Goal: Find specific page/section: Find specific page/section

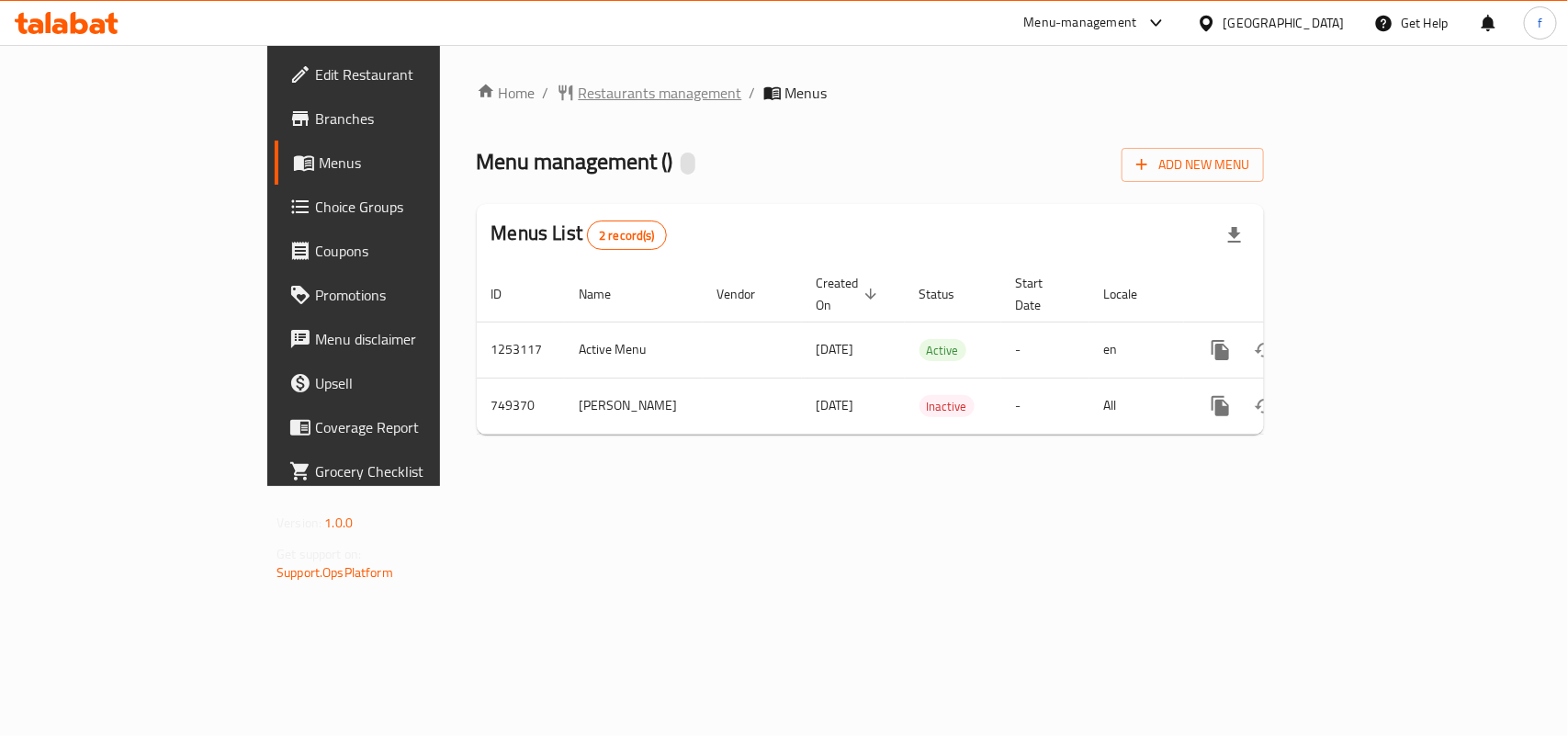
click at [579, 90] on span "Restaurants management" at bounding box center [660, 92] width 164 height 22
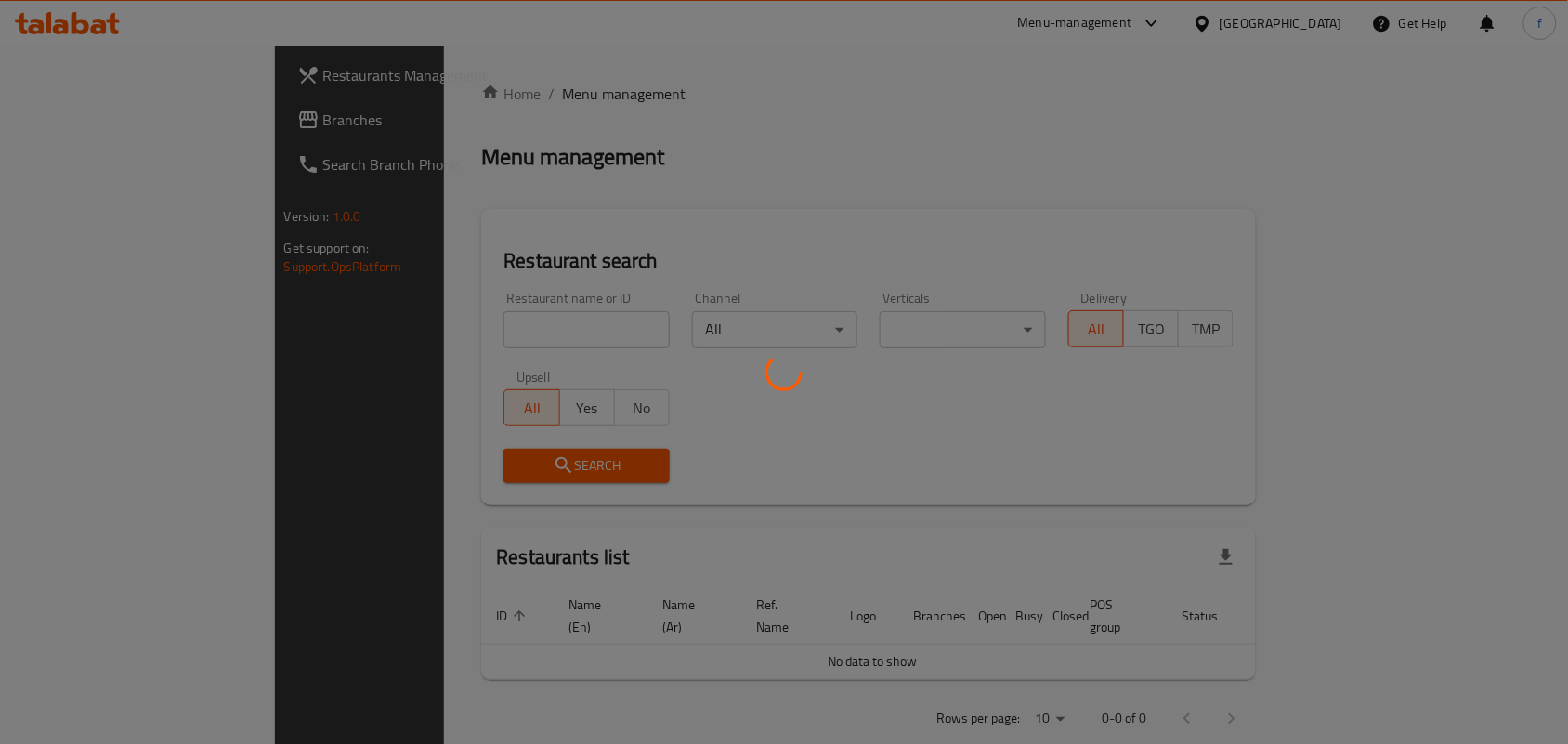
click at [440, 326] on div at bounding box center [784, 372] width 1568 height 744
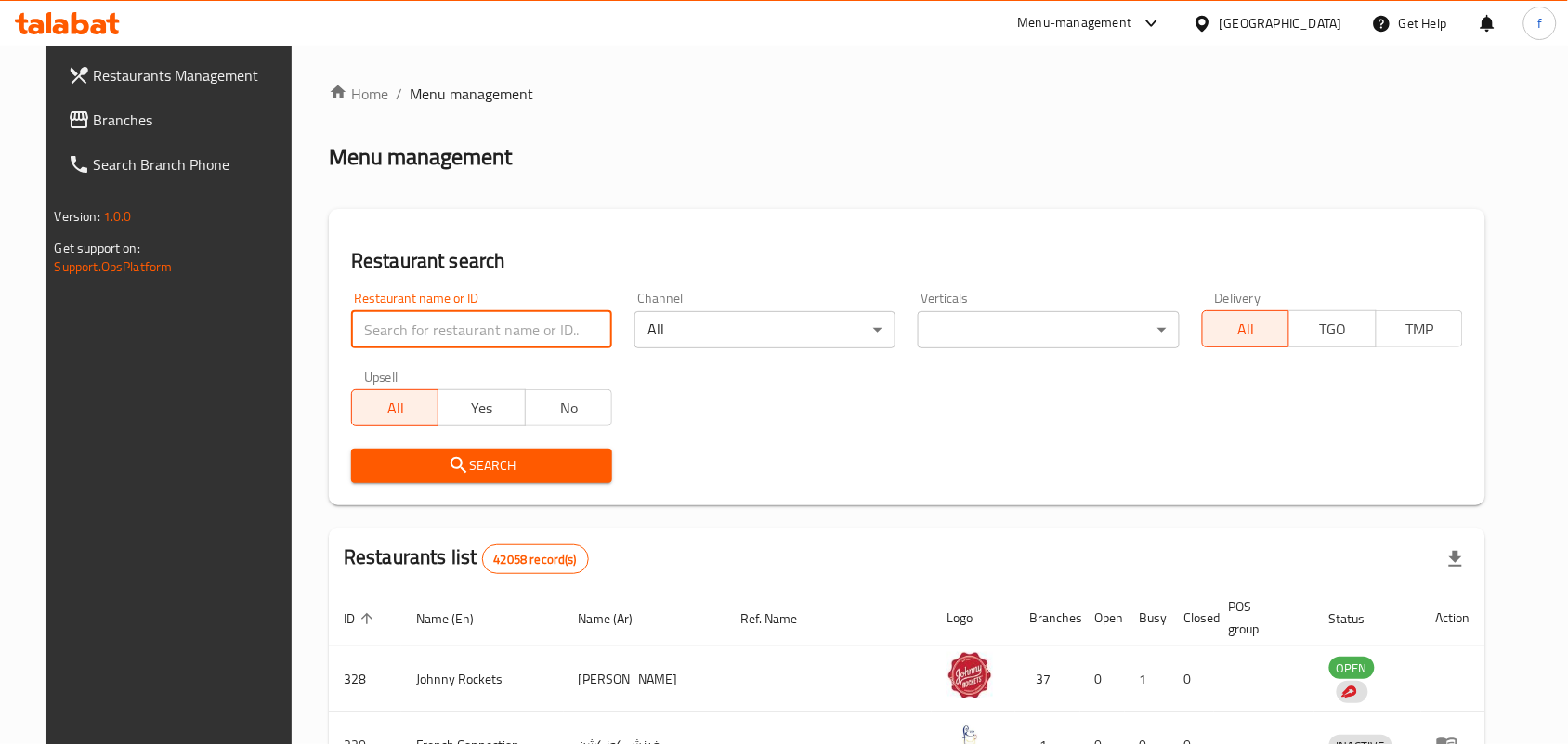
click at [440, 326] on input "search" at bounding box center [480, 329] width 261 height 37
paste input "648914"
type input "648914"
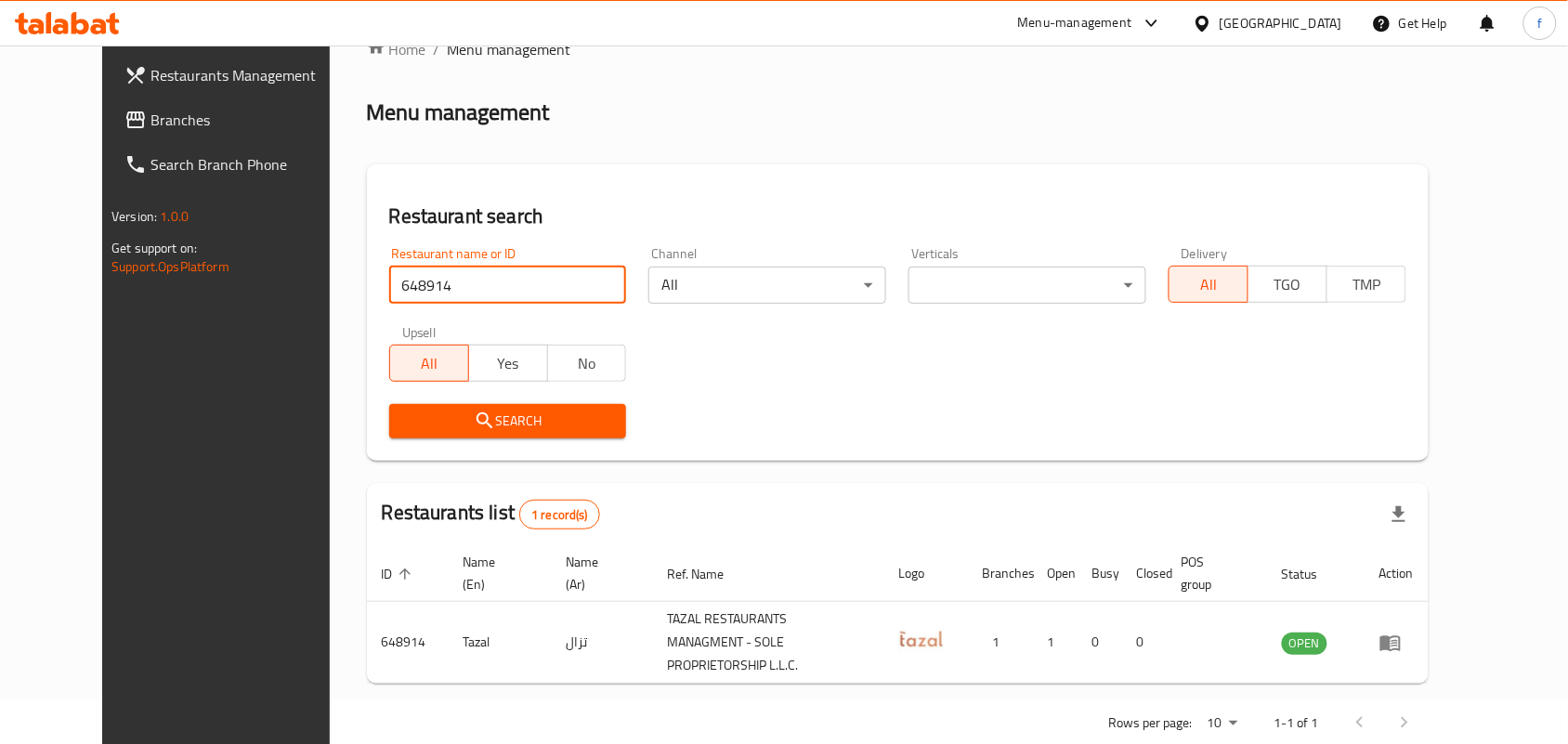
scroll to position [70, 0]
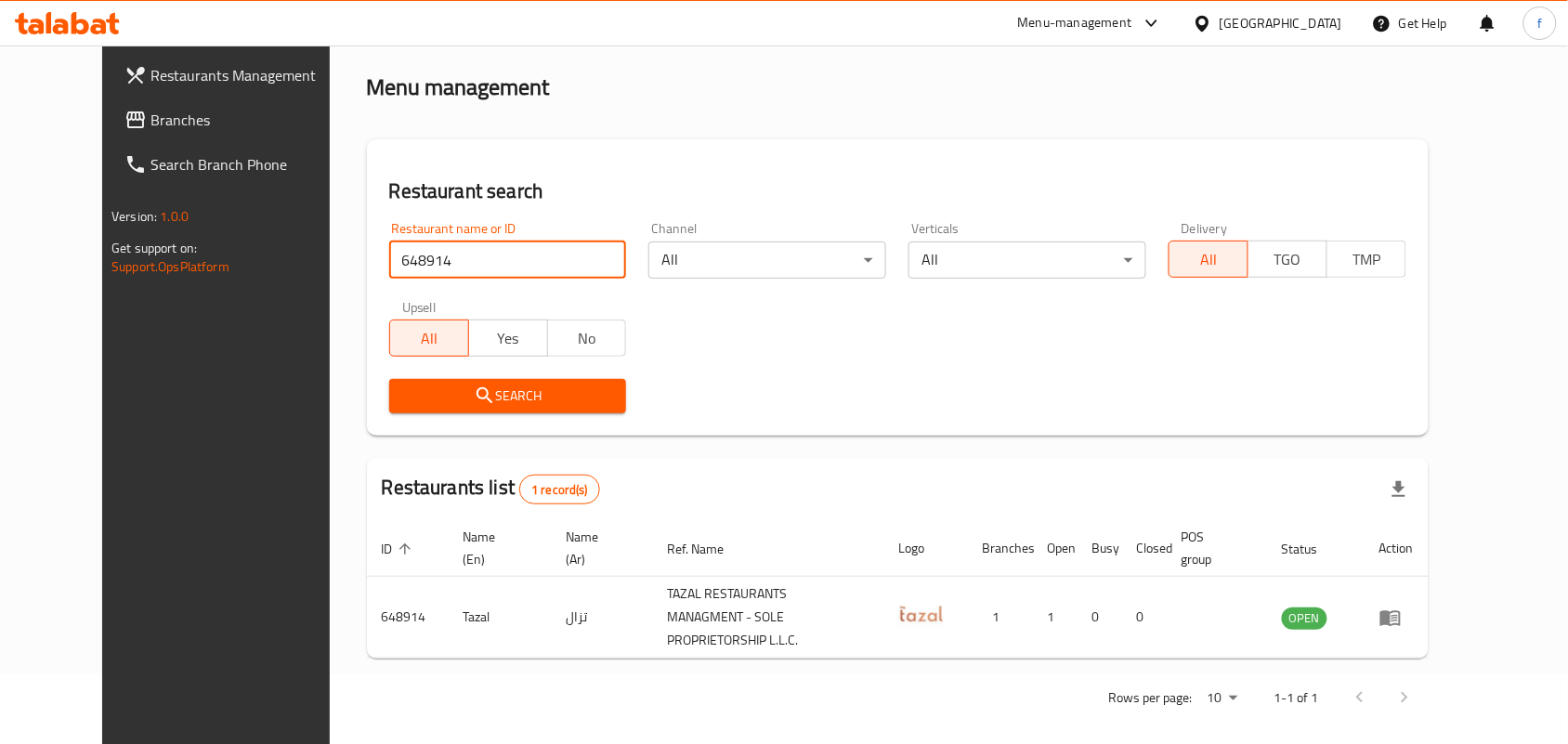
click at [0, 34] on div at bounding box center [67, 23] width 135 height 37
click at [79, 21] on icon at bounding box center [80, 22] width 17 height 22
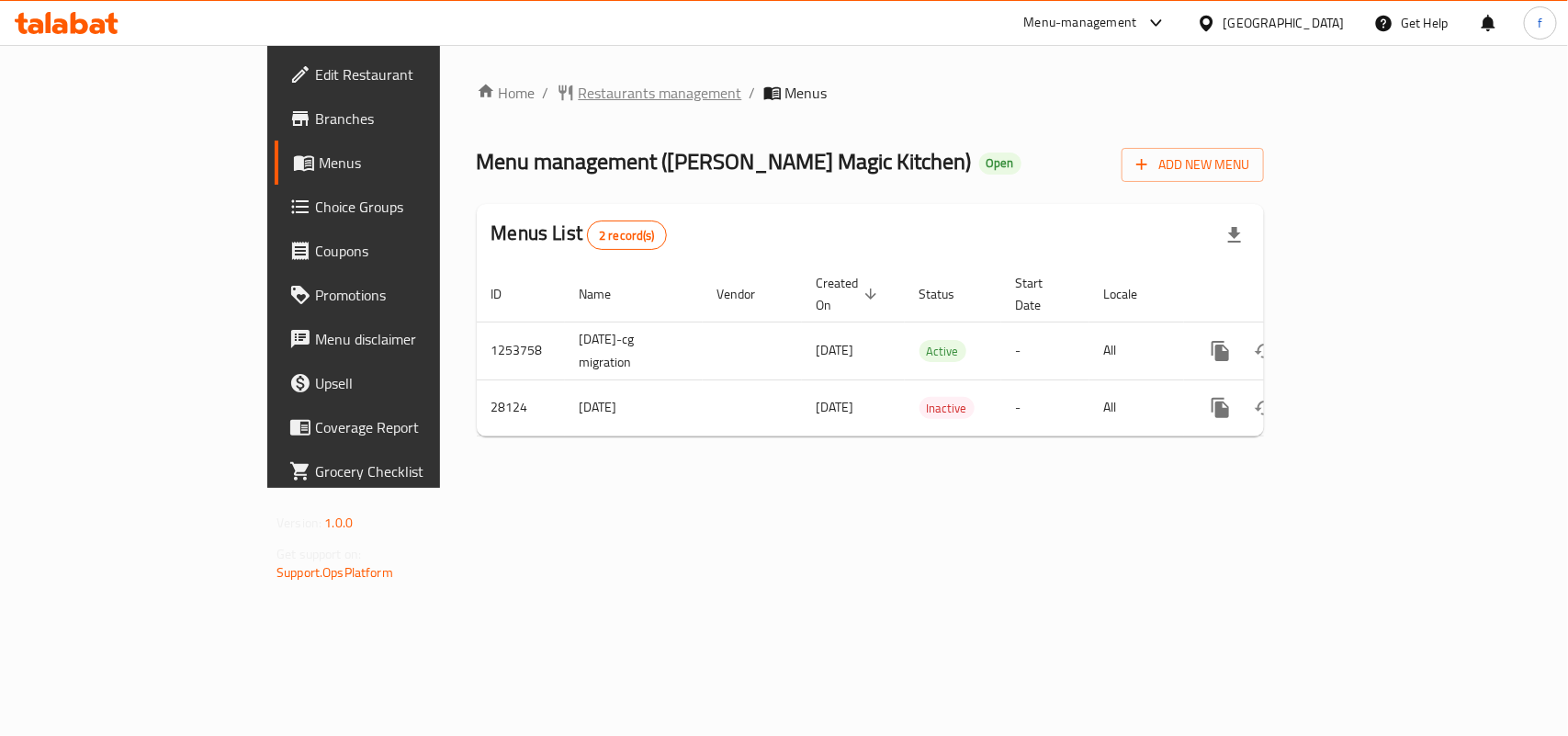
click at [579, 81] on span "Restaurants management" at bounding box center [660, 92] width 164 height 22
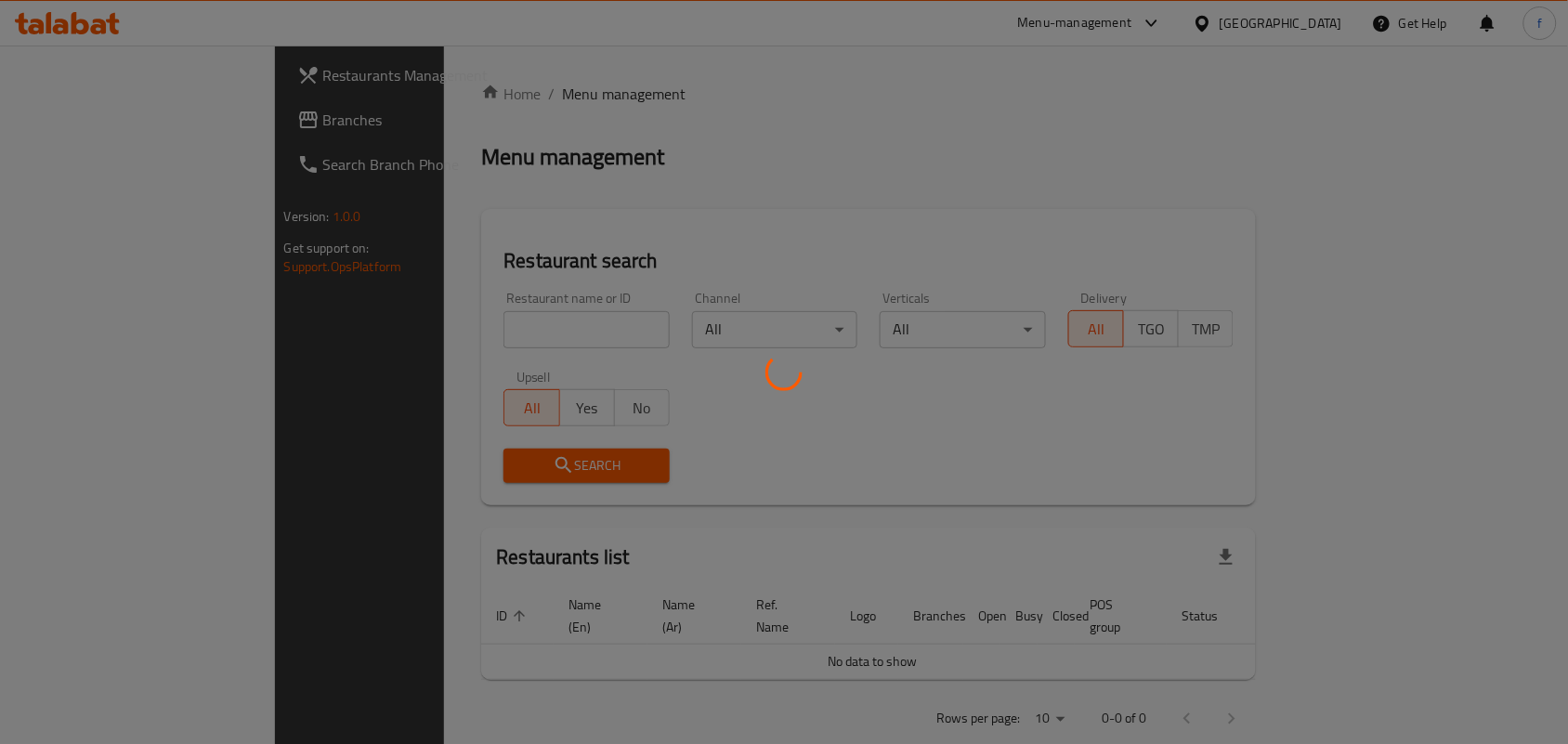
click at [419, 335] on div at bounding box center [784, 372] width 1568 height 744
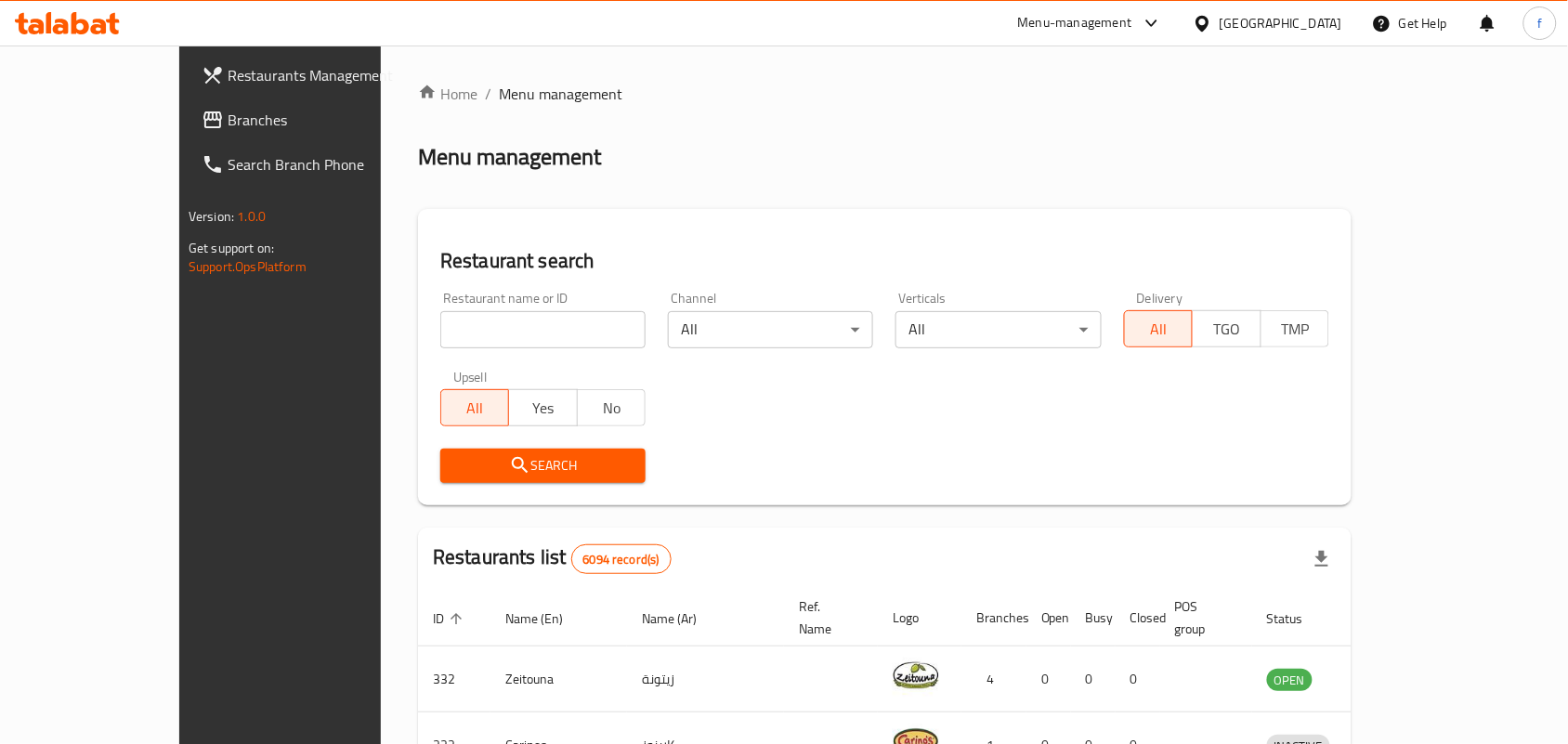
click at [476, 340] on input "search" at bounding box center [543, 329] width 205 height 37
paste input "14689"
type input "14689"
click button "Search" at bounding box center [543, 465] width 205 height 34
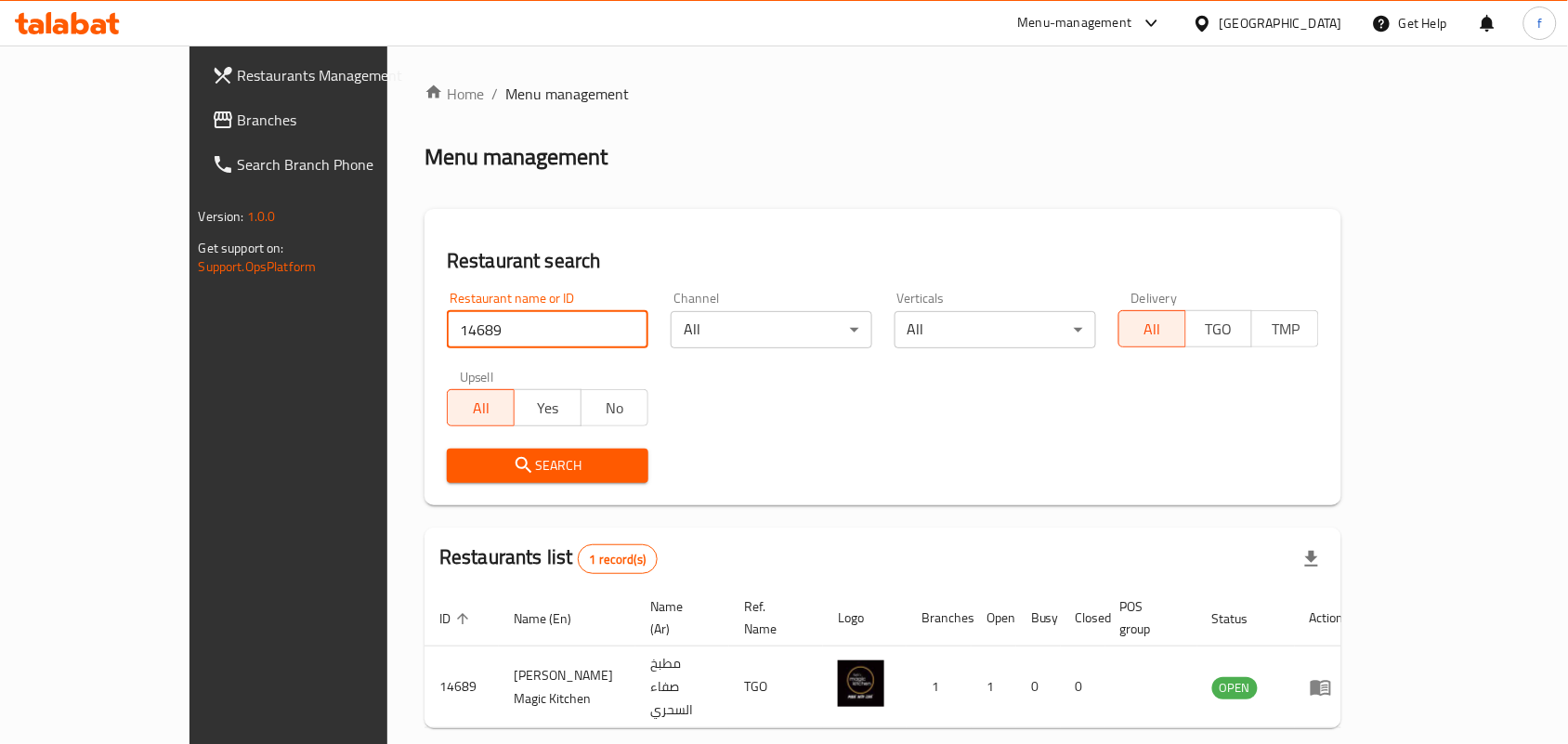
click at [100, 24] on icon at bounding box center [67, 22] width 105 height 22
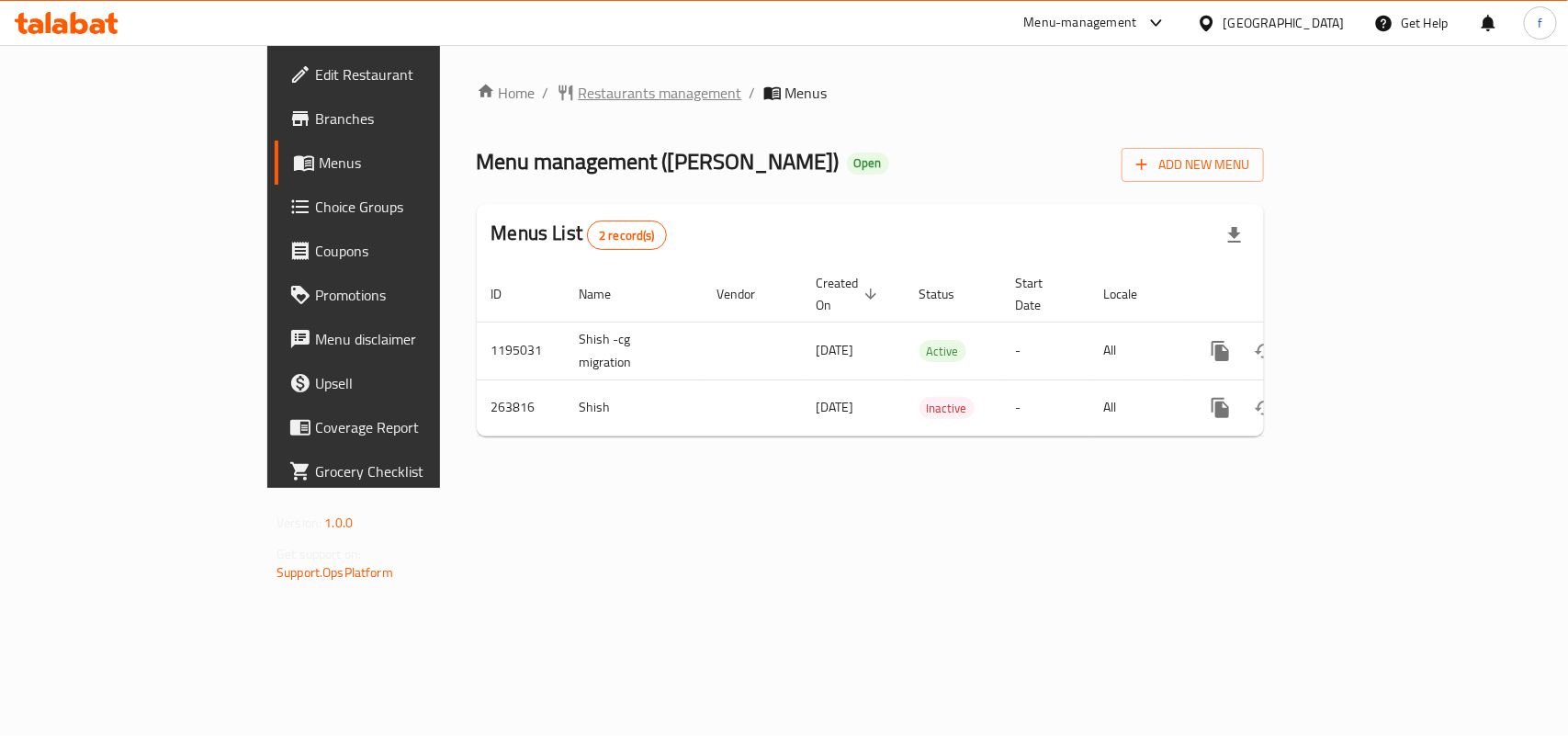
click at [579, 81] on span "Restaurants management" at bounding box center [660, 92] width 164 height 22
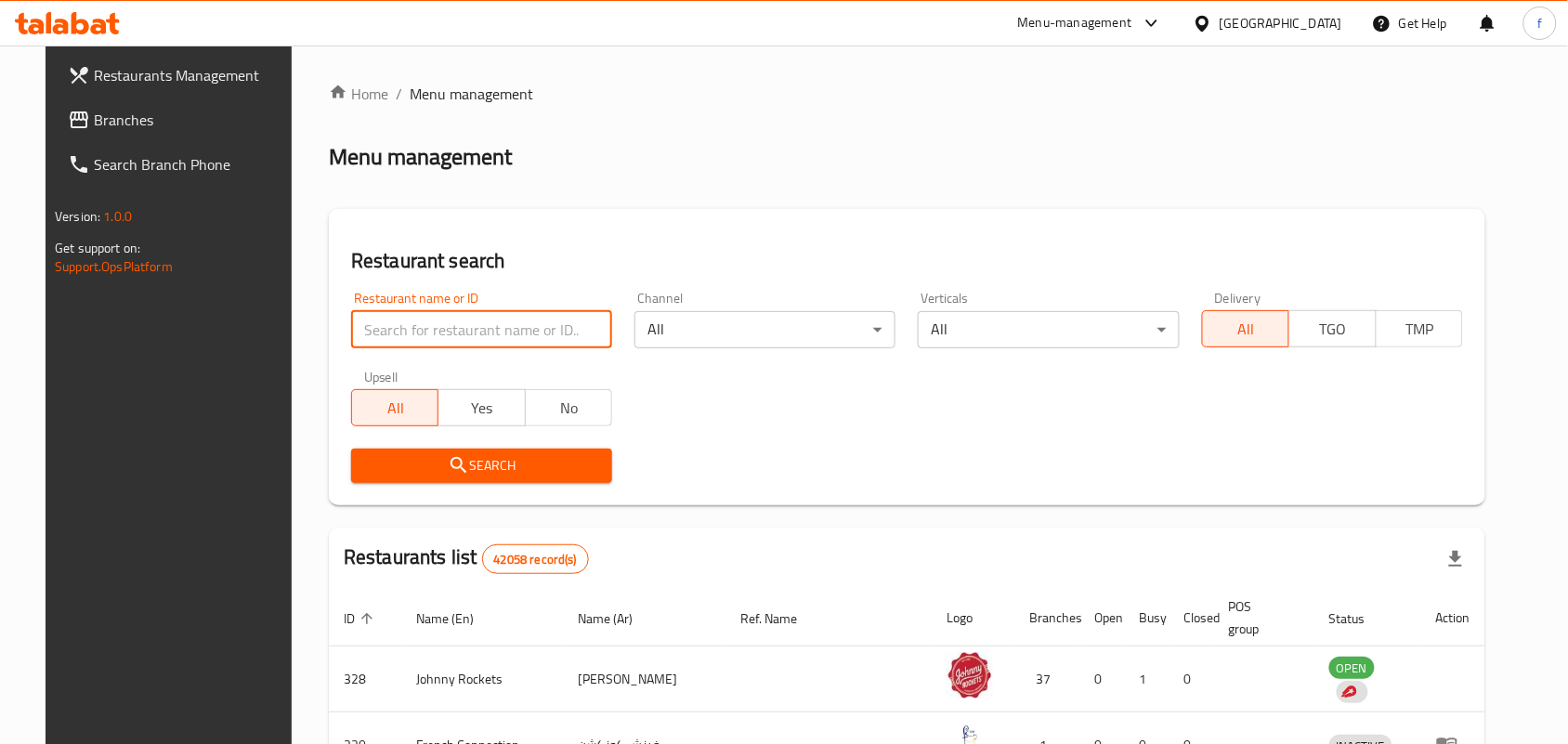
click at [494, 330] on input "search" at bounding box center [480, 329] width 261 height 37
paste input "627543"
type input "627543"
click button "Search" at bounding box center [480, 465] width 261 height 34
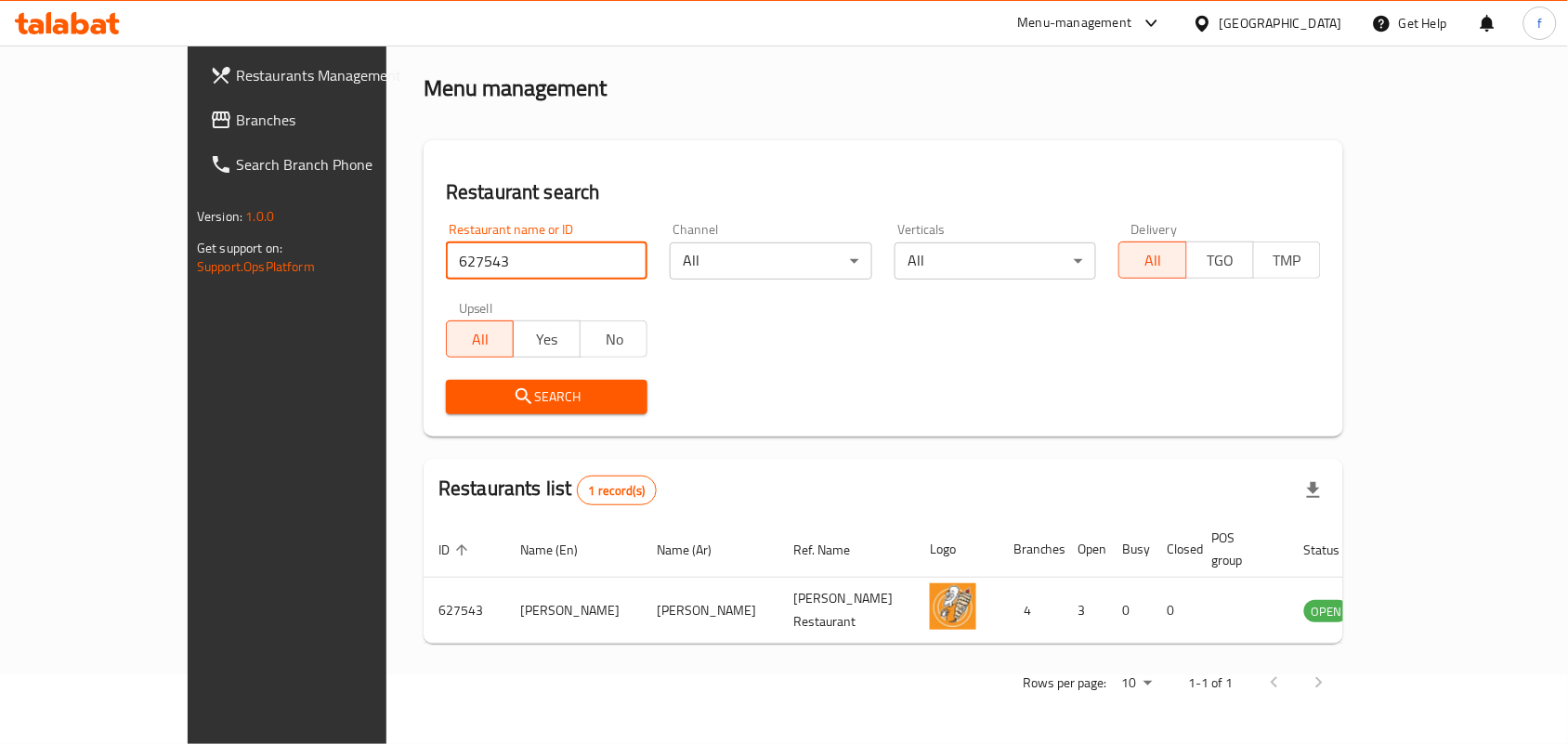
scroll to position [48, 0]
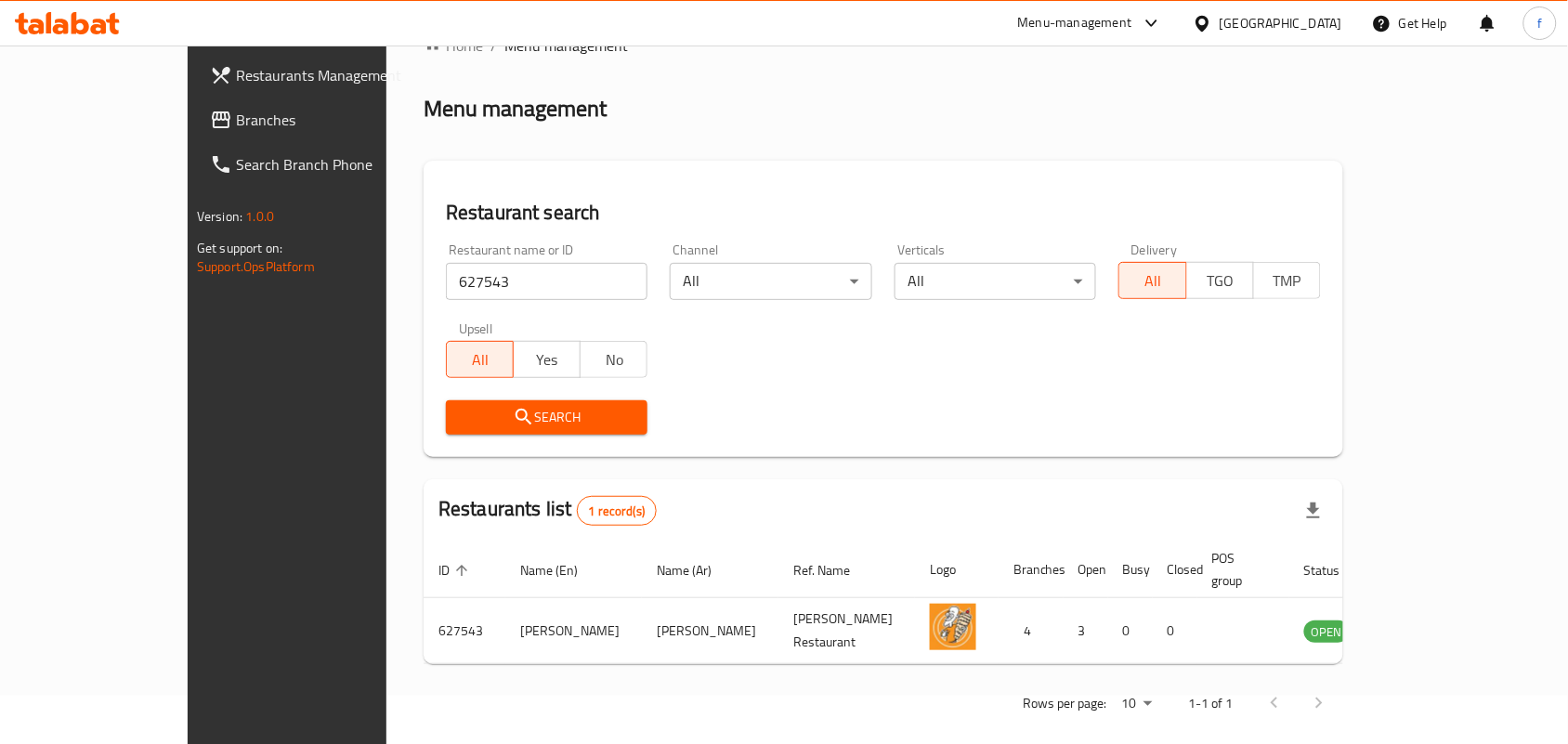
click at [88, 30] on icon at bounding box center [80, 22] width 17 height 22
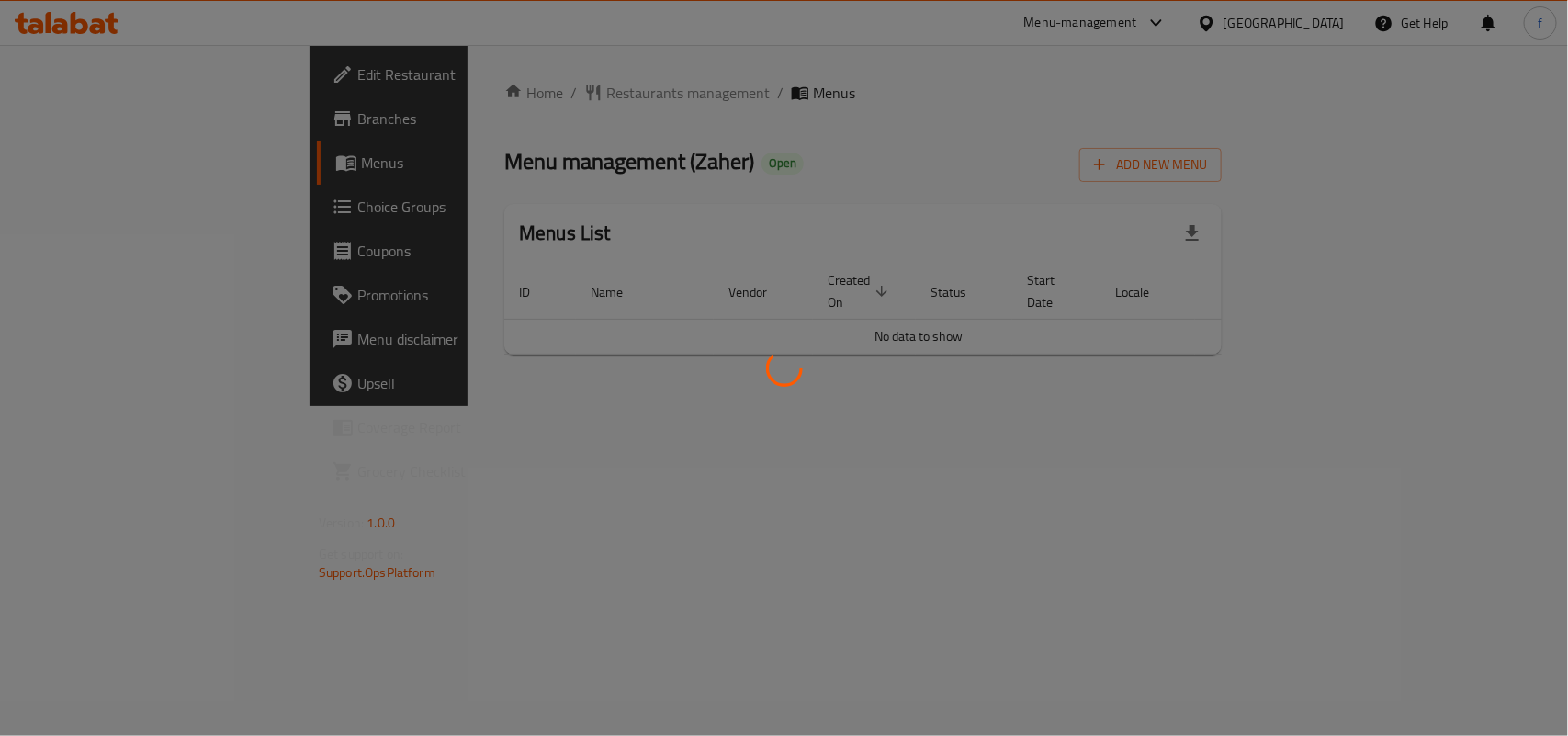
click at [712, 462] on div at bounding box center [784, 368] width 1568 height 736
click at [459, 354] on div at bounding box center [784, 368] width 1568 height 736
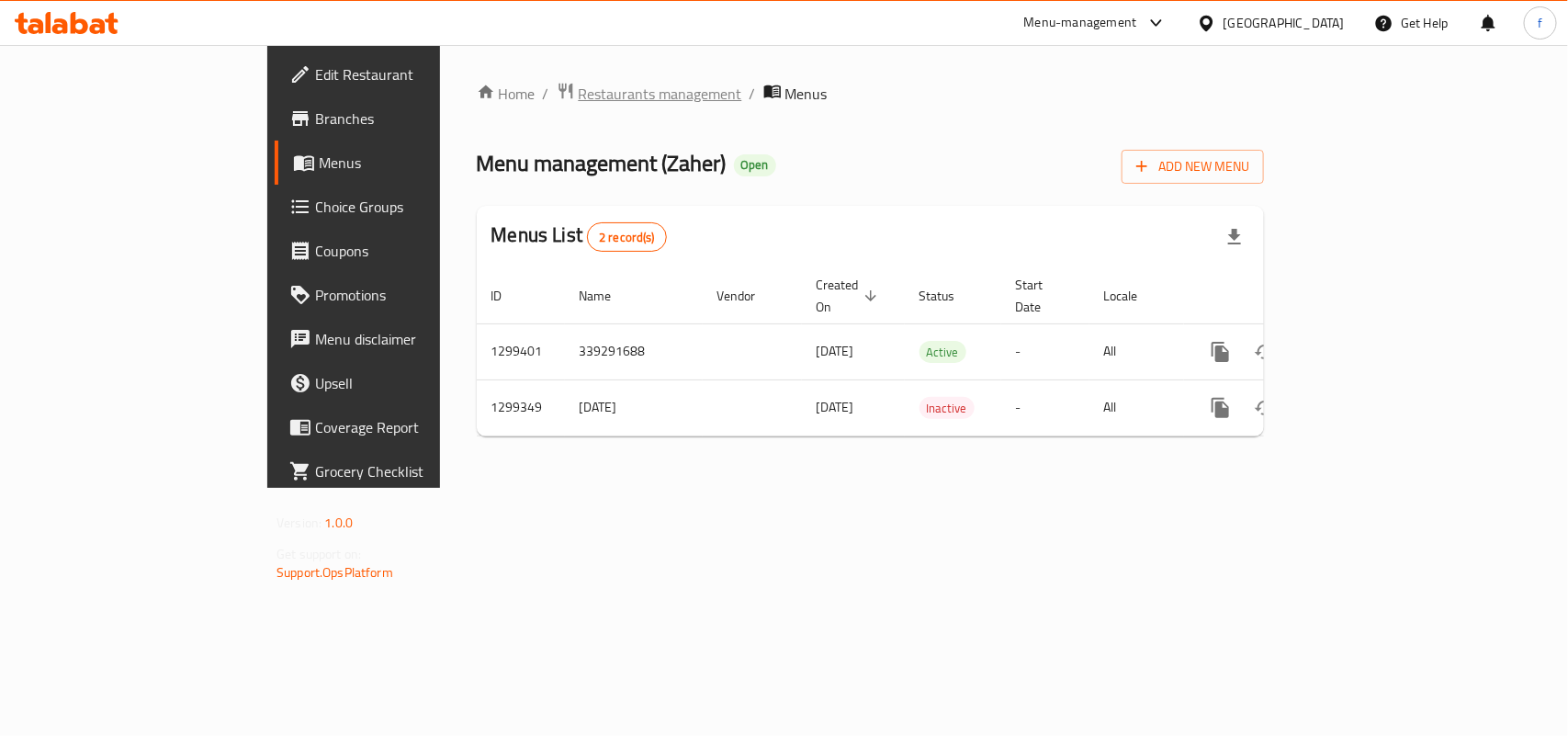
click at [579, 92] on span "Restaurants management" at bounding box center [660, 93] width 164 height 22
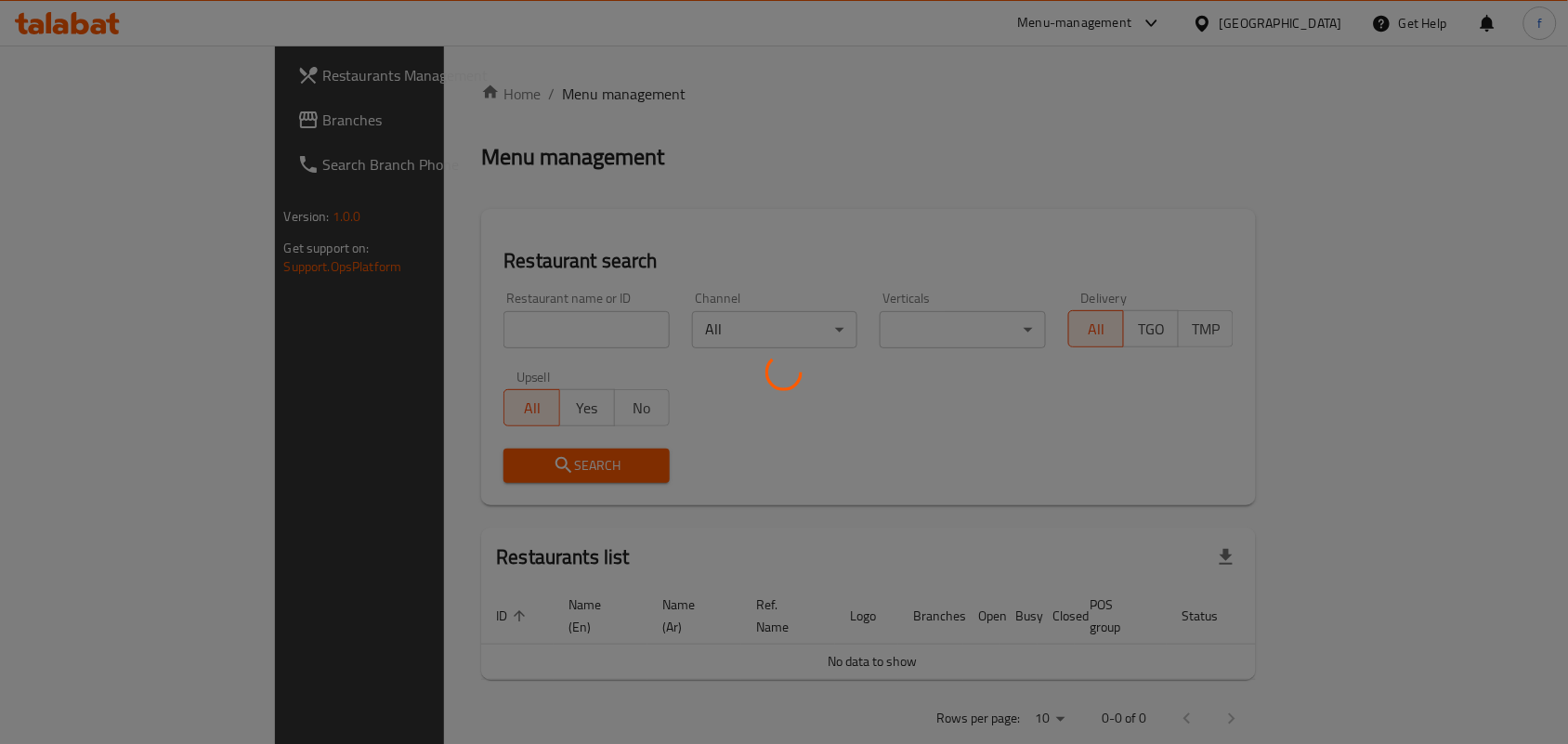
click at [415, 337] on div at bounding box center [784, 372] width 1568 height 744
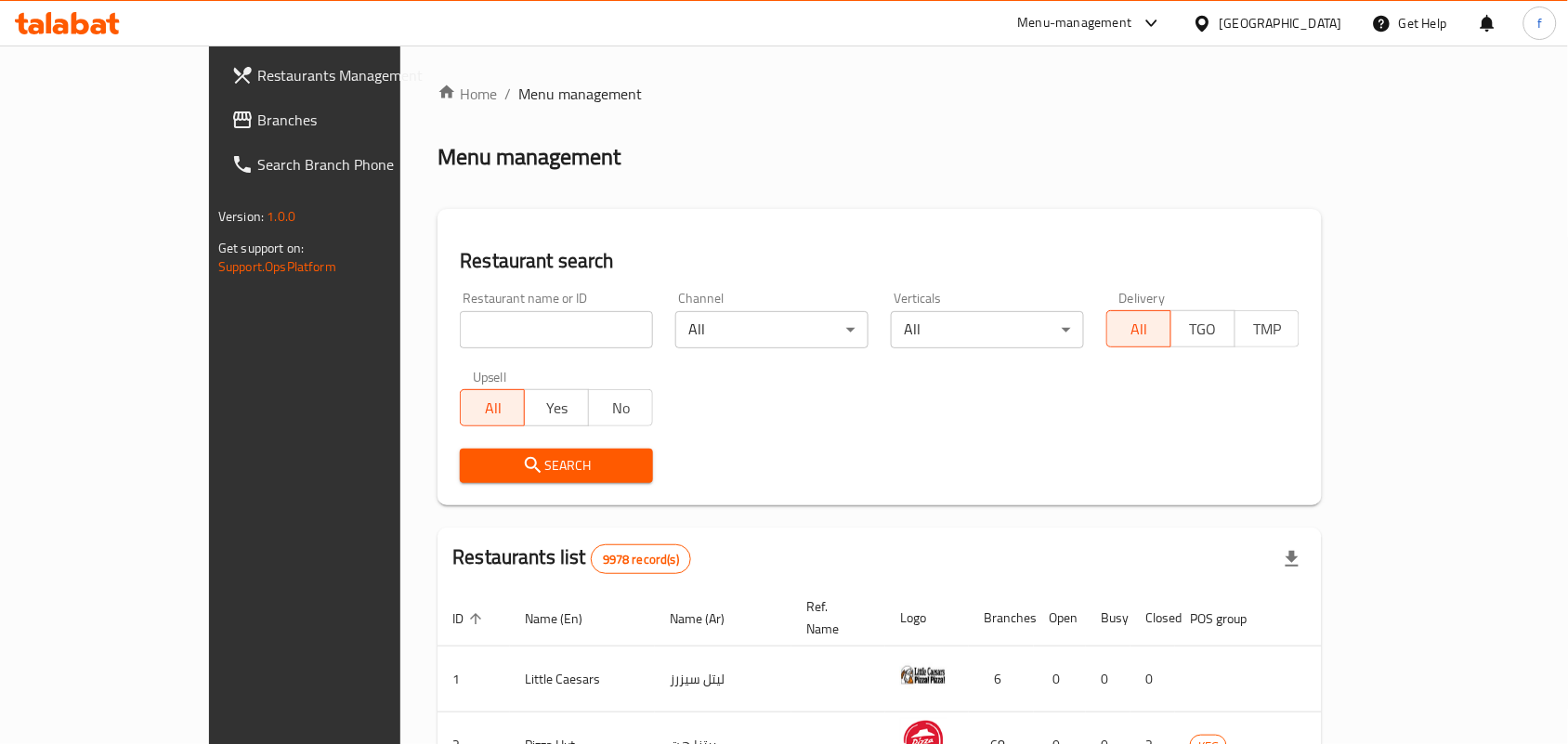
click at [460, 327] on input "search" at bounding box center [556, 329] width 193 height 37
paste input "701311"
type input "701311"
click button "Search" at bounding box center [556, 465] width 193 height 34
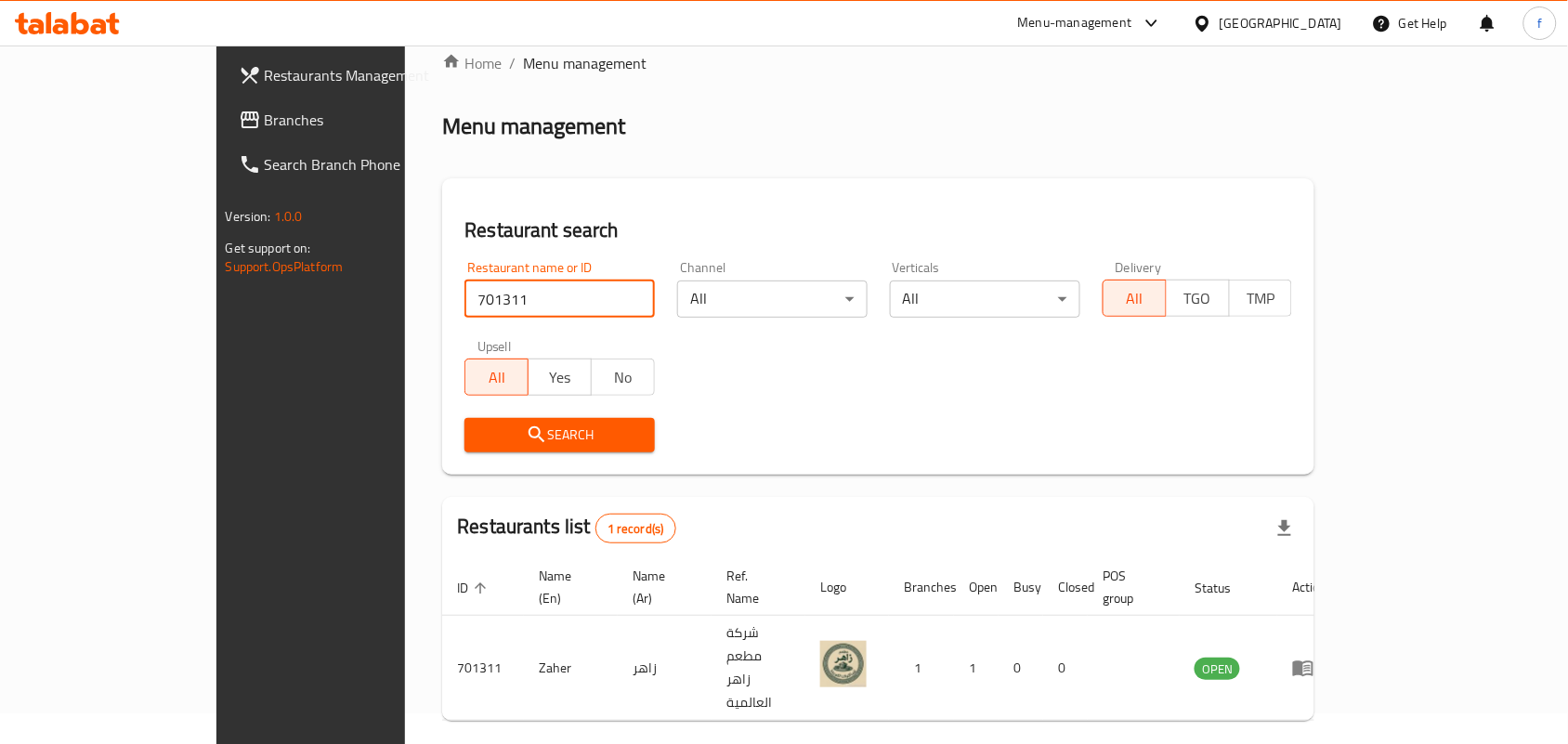
scroll to position [48, 0]
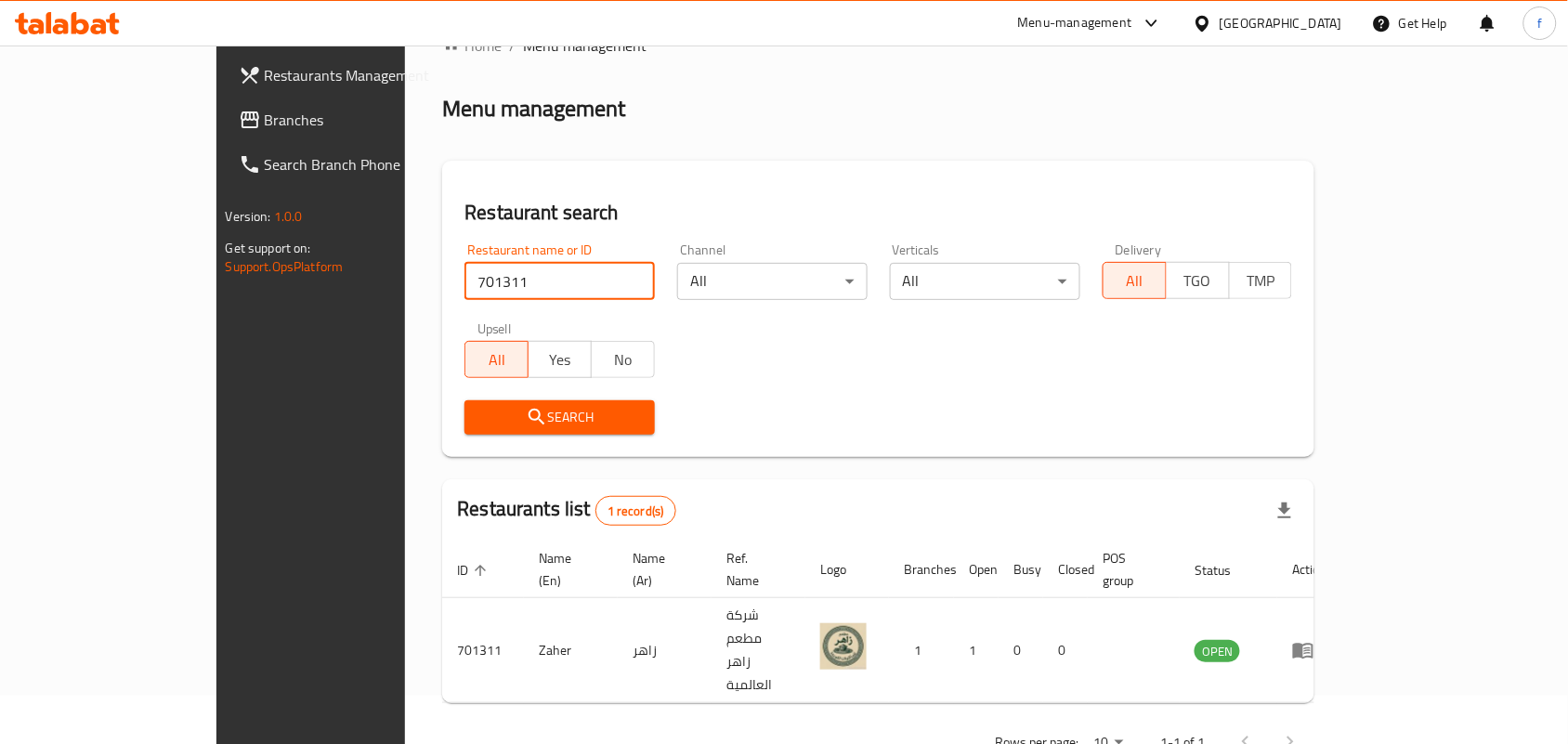
click at [464, 271] on input "701311" at bounding box center [559, 281] width 191 height 37
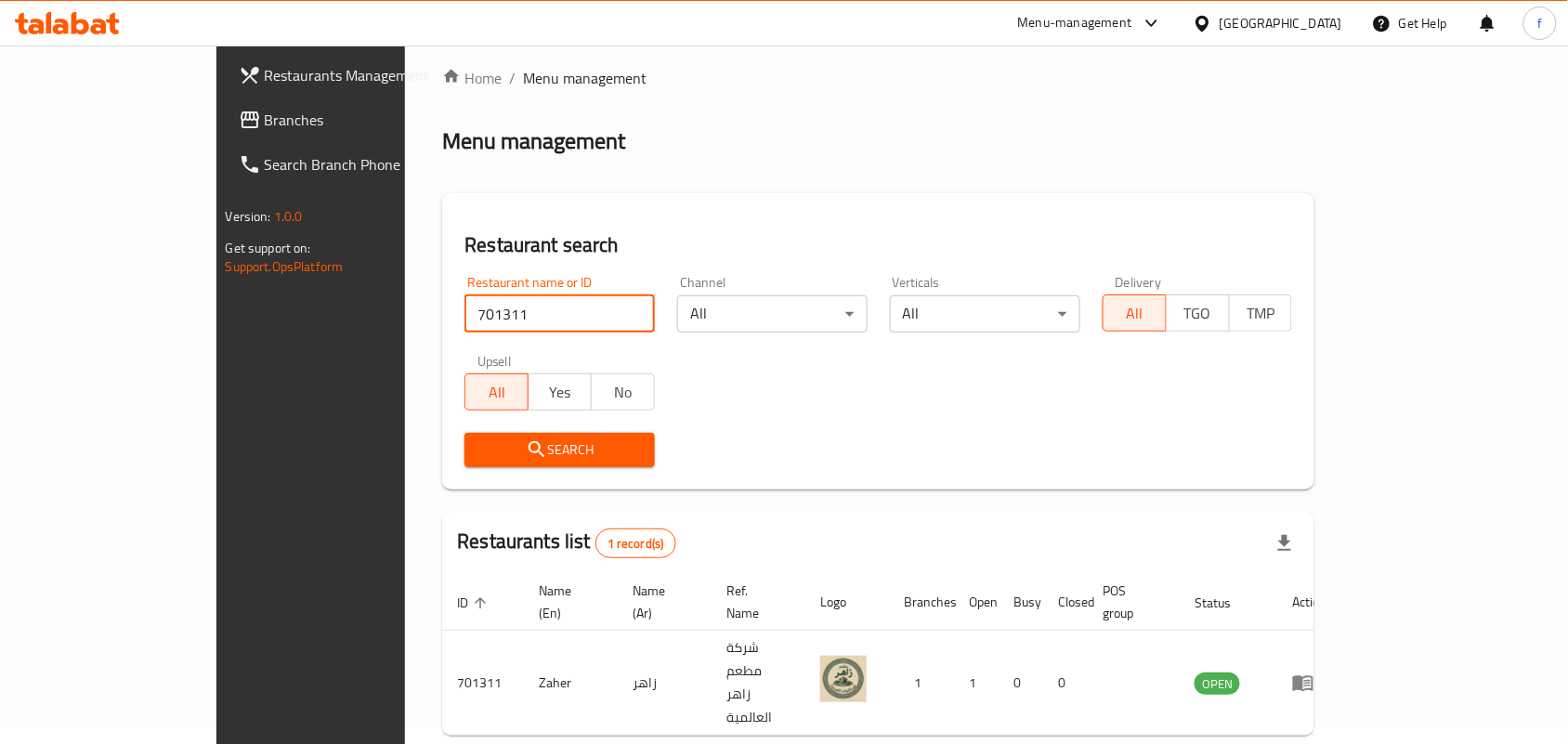
scroll to position [0, 0]
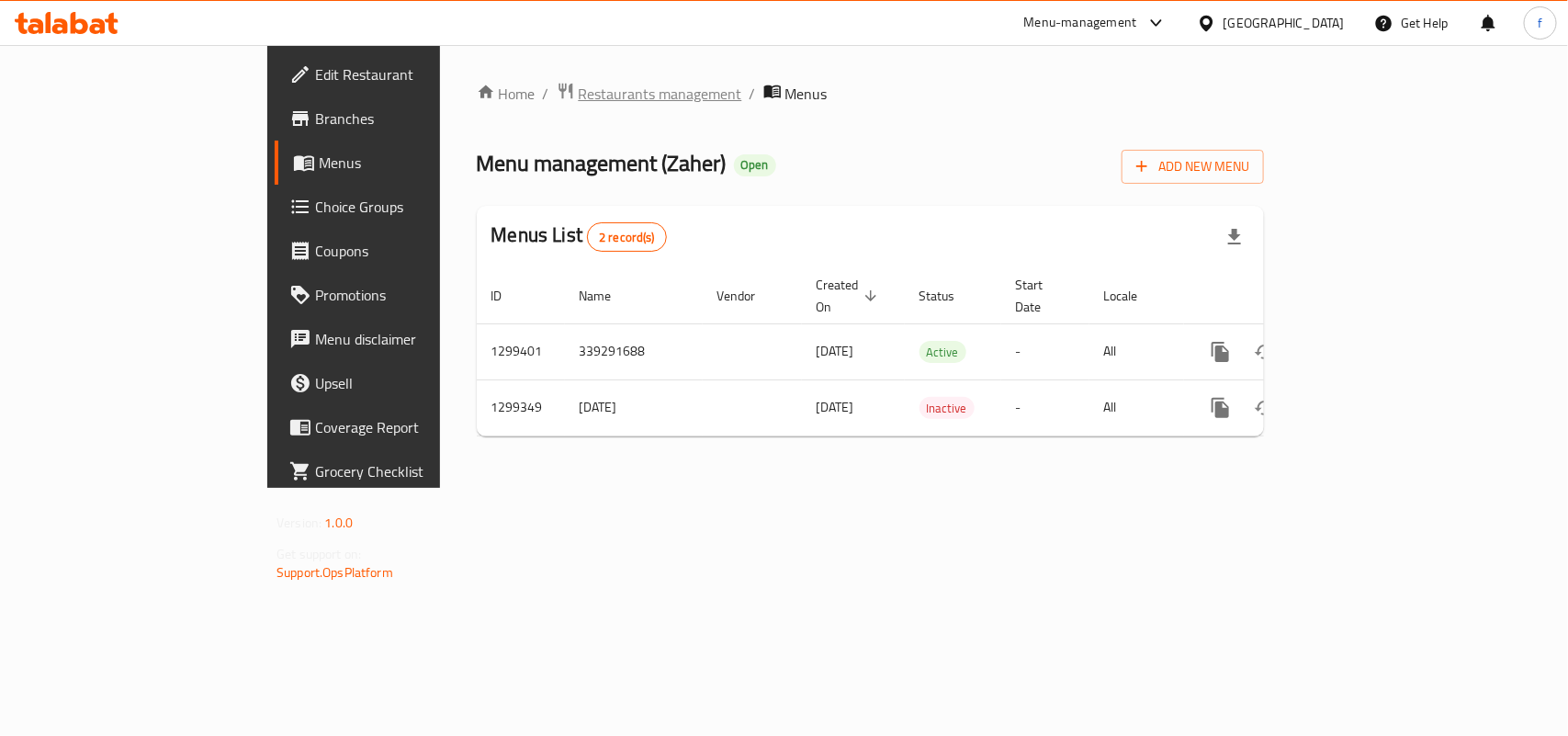
click at [579, 84] on span "Restaurants management" at bounding box center [660, 93] width 164 height 22
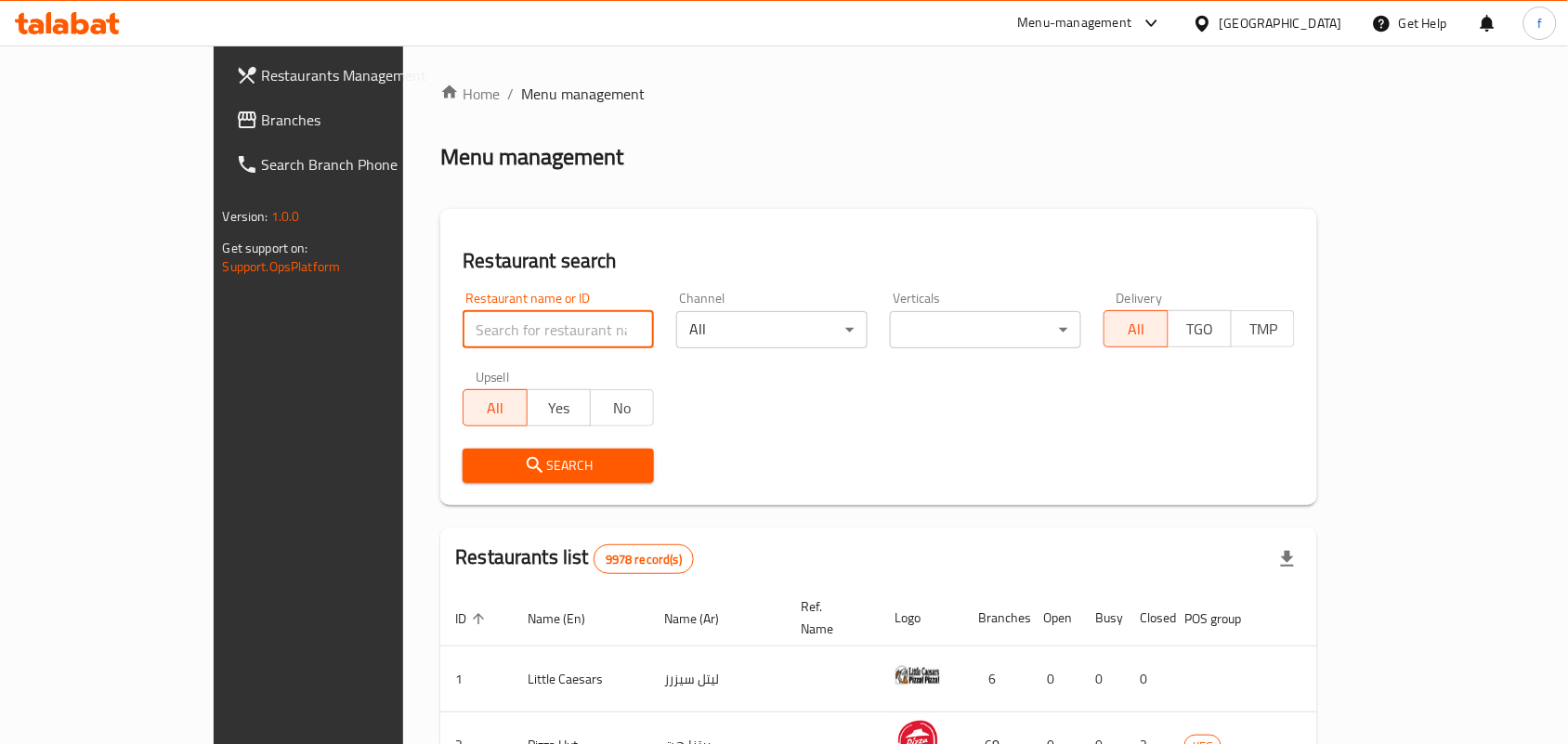
click at [463, 332] on input "search" at bounding box center [559, 329] width 192 height 37
paste input "701311"
type input "701311"
click button "Search" at bounding box center [559, 465] width 192 height 34
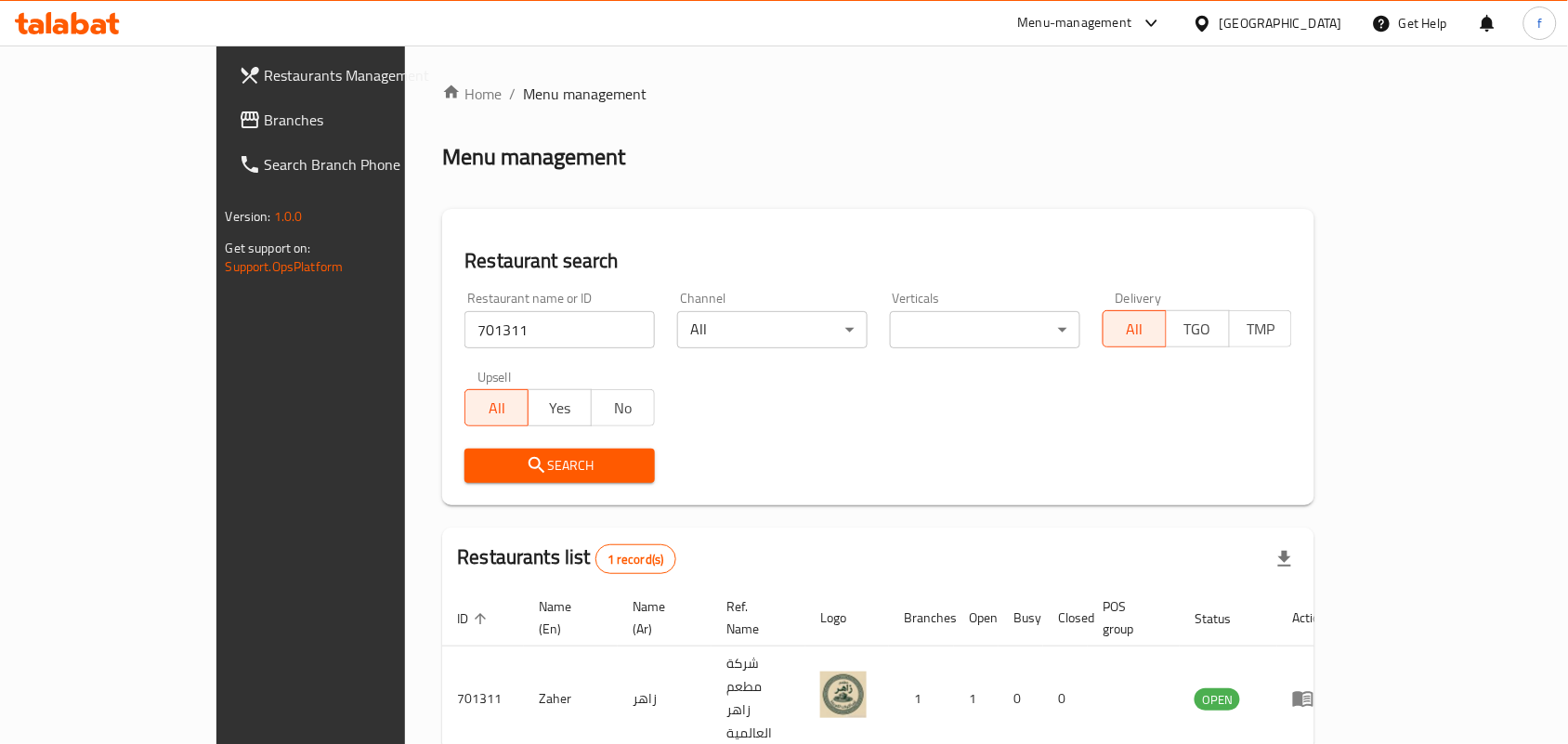
click at [60, 16] on icon at bounding box center [67, 22] width 105 height 22
